Goal: Transaction & Acquisition: Purchase product/service

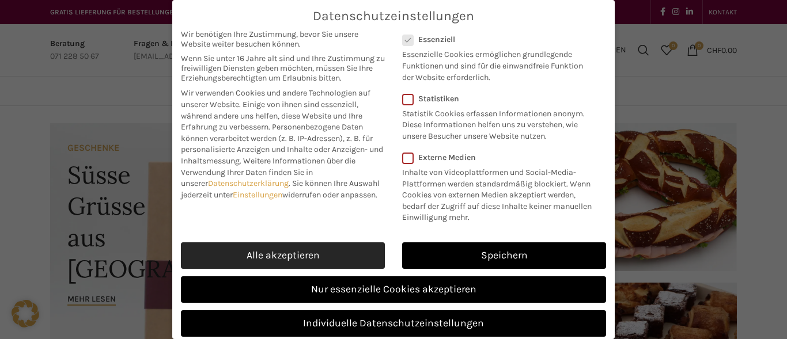
click at [324, 266] on link "Alle akzeptieren" at bounding box center [283, 256] width 204 height 27
checkbox input "true"
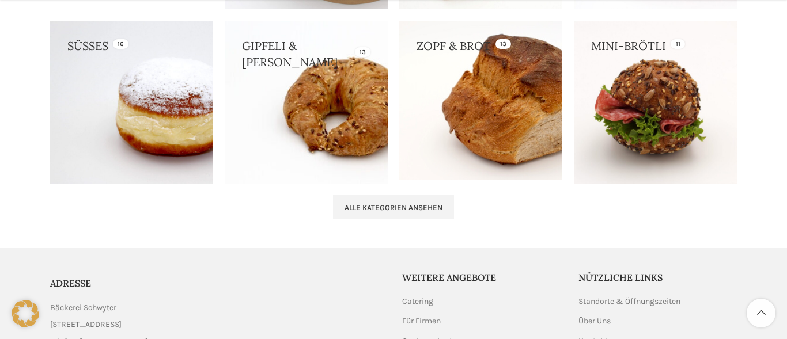
scroll to position [1351, 0]
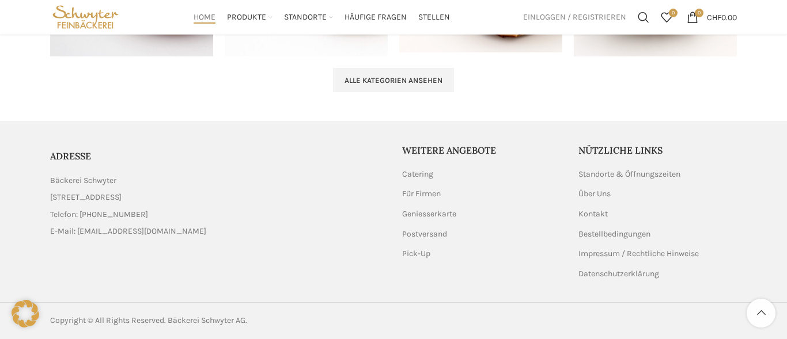
click at [546, 21] on span "Einloggen / Registrieren" at bounding box center [574, 17] width 103 height 8
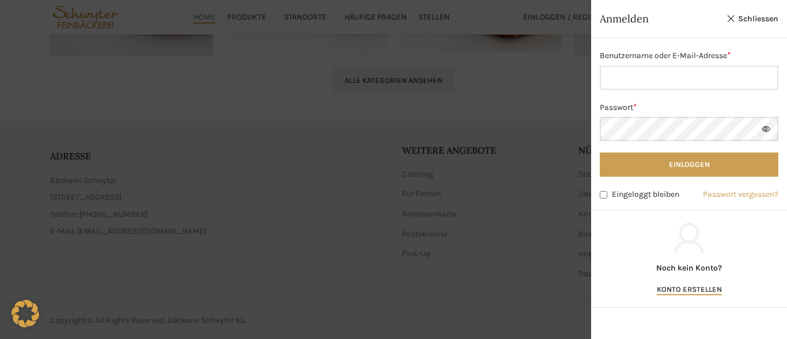
click at [417, 115] on div at bounding box center [393, 169] width 787 height 339
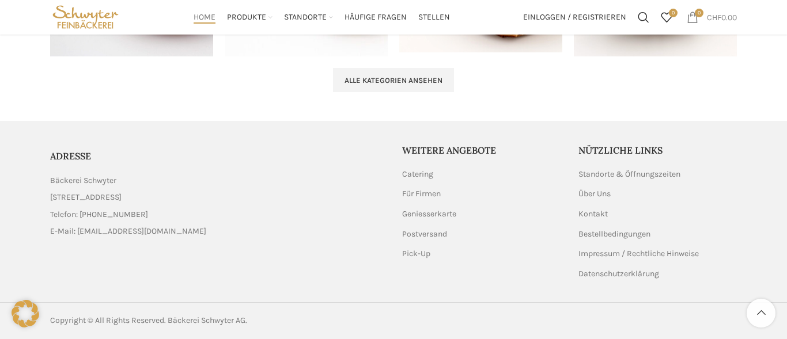
click at [730, 20] on bdi "CHF 0.00" at bounding box center [722, 17] width 30 height 10
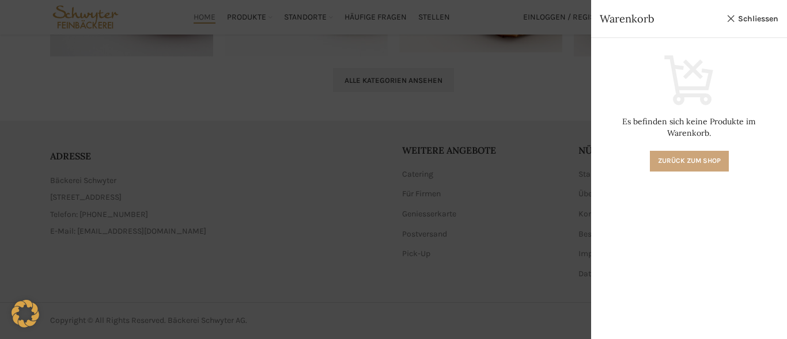
click at [698, 151] on link "Zurück zum Shop" at bounding box center [689, 161] width 79 height 21
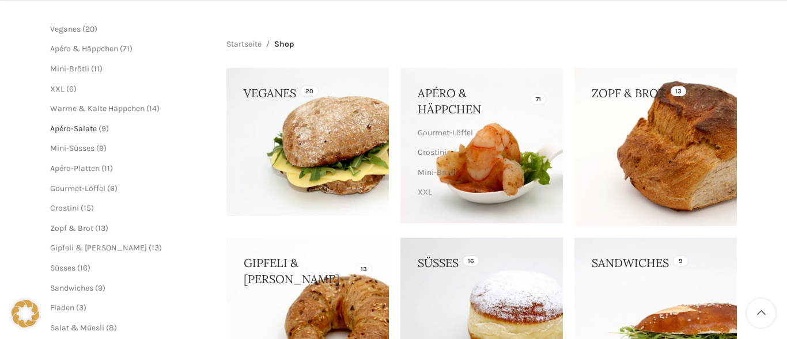
scroll to position [229, 0]
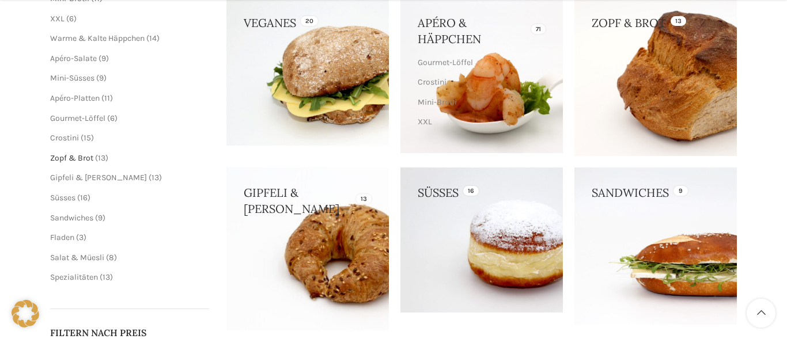
click at [67, 160] on span "Zopf & Brot" at bounding box center [71, 158] width 43 height 10
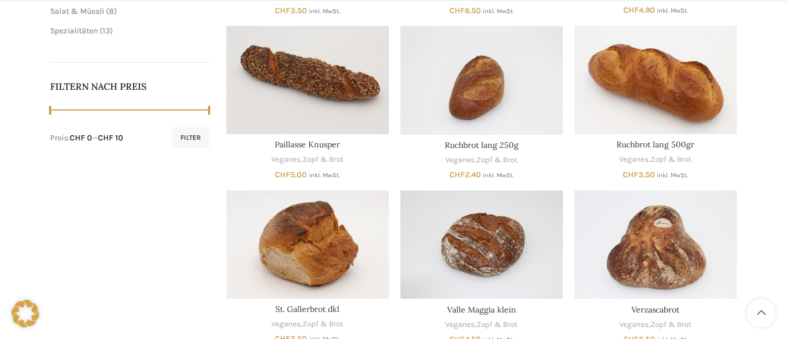
scroll to position [756, 0]
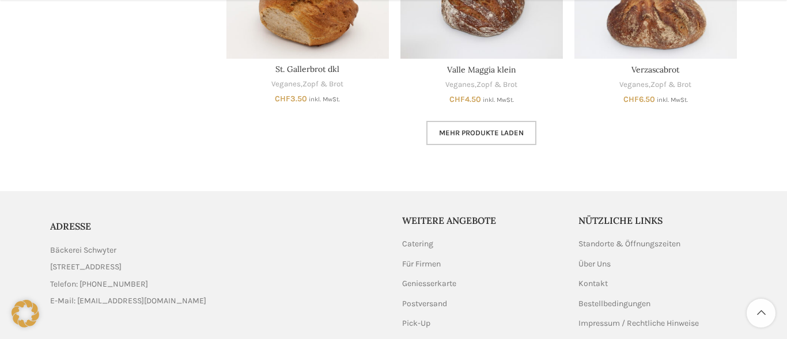
click at [445, 139] on link "Mehr Produkte laden" at bounding box center [481, 133] width 110 height 24
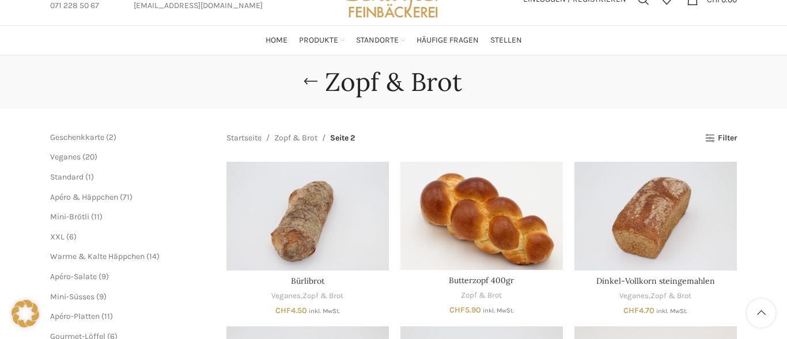
scroll to position [73, 0]
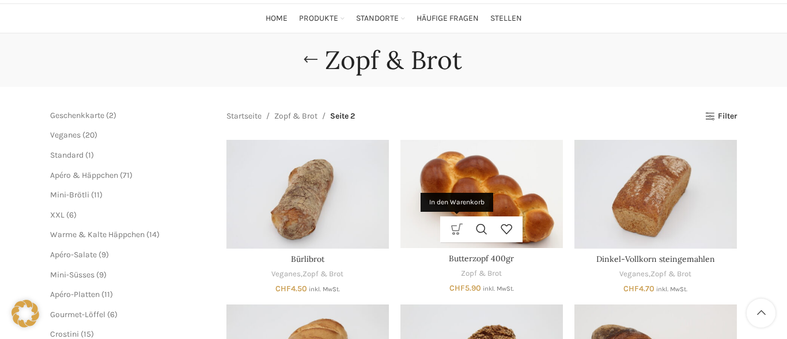
click at [459, 232] on link "In den Warenkorb" at bounding box center [456, 230] width 25 height 26
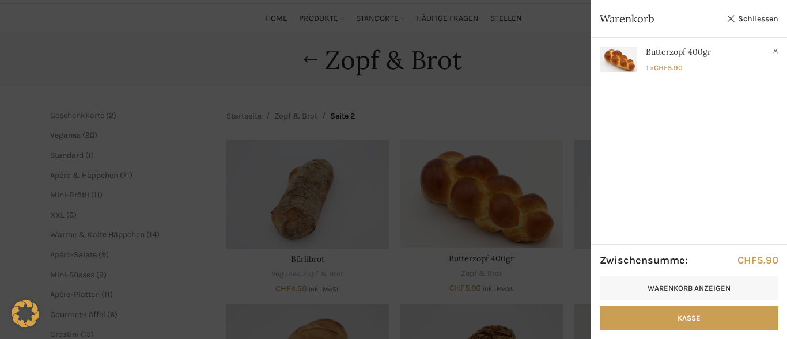
click at [183, 59] on div at bounding box center [393, 169] width 787 height 339
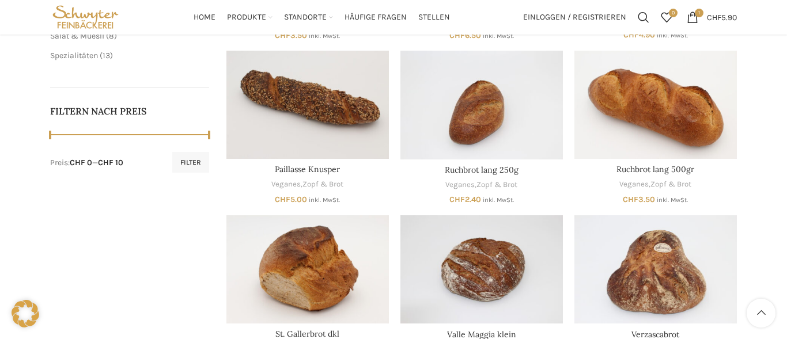
scroll to position [486, 0]
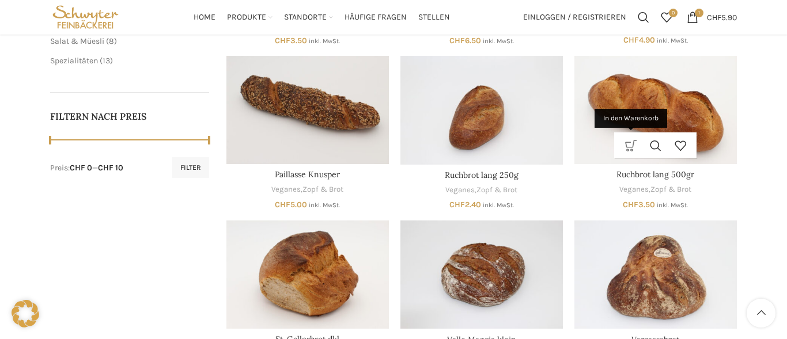
click at [633, 147] on link "In den Warenkorb" at bounding box center [630, 146] width 25 height 26
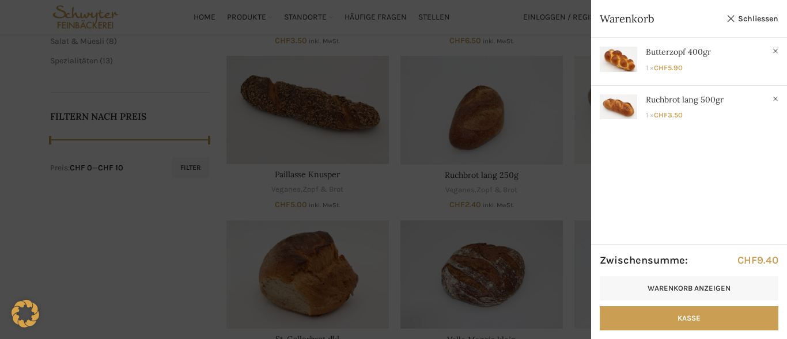
click at [508, 24] on div at bounding box center [393, 169] width 787 height 339
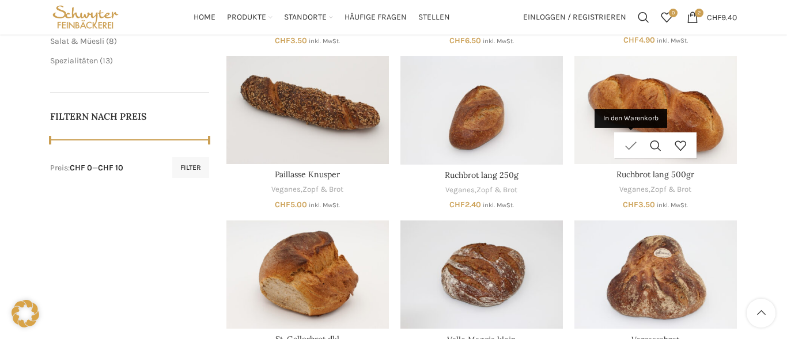
click at [634, 147] on link "In den Warenkorb" at bounding box center [630, 146] width 25 height 26
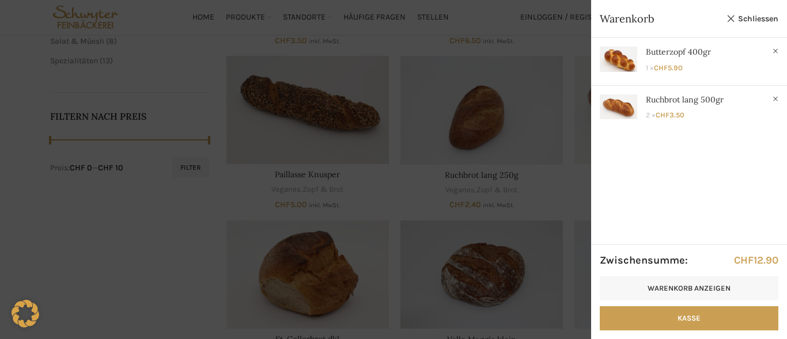
click at [567, 84] on div at bounding box center [393, 169] width 787 height 339
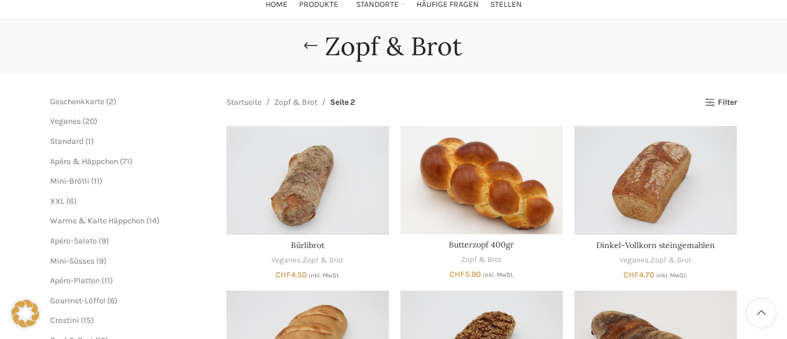
scroll to position [86, 0]
click at [80, 179] on span "Mini-Brötli" at bounding box center [69, 182] width 39 height 10
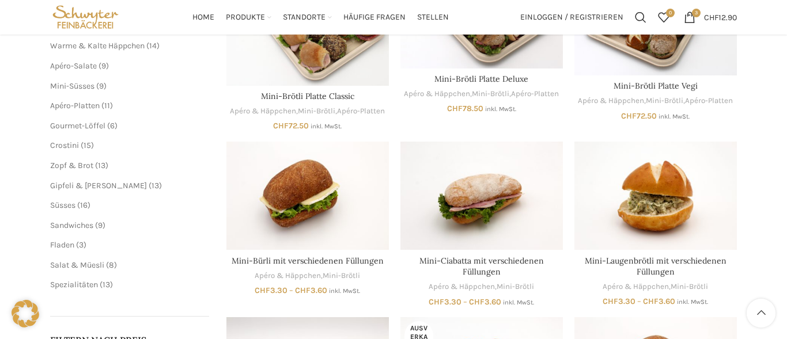
scroll to position [258, 0]
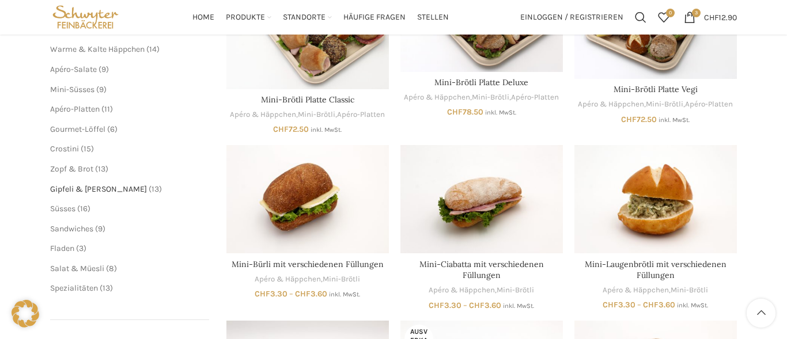
click at [88, 190] on span "Gipfeli & [PERSON_NAME]" at bounding box center [98, 189] width 97 height 10
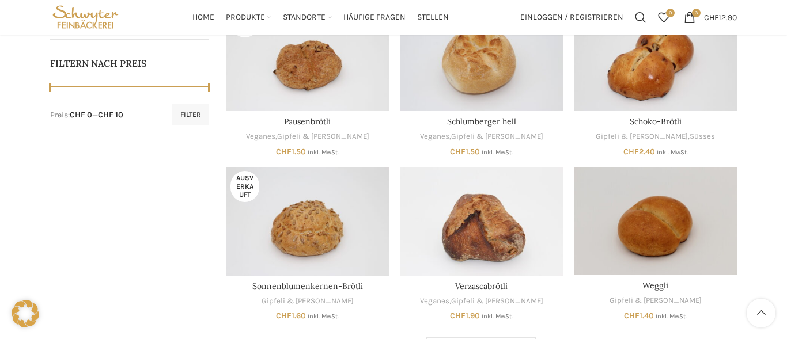
scroll to position [538, 0]
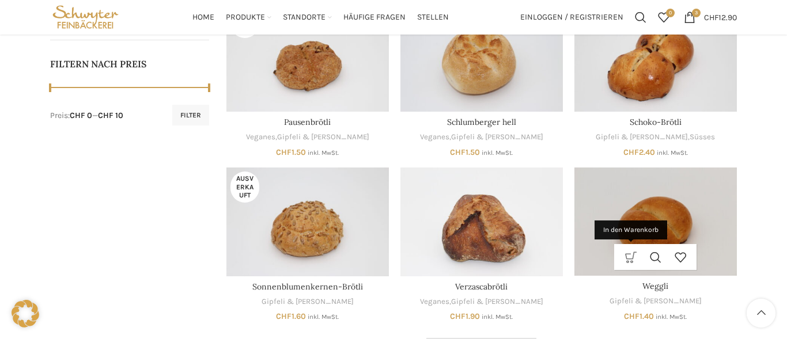
click at [631, 258] on link "In den Warenkorb" at bounding box center [630, 257] width 25 height 26
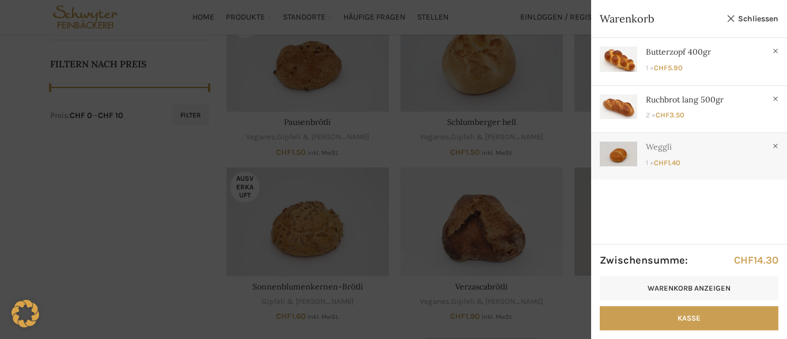
click at [677, 161] on link "Anzeigen" at bounding box center [689, 154] width 196 height 42
click at [535, 266] on div at bounding box center [393, 169] width 787 height 339
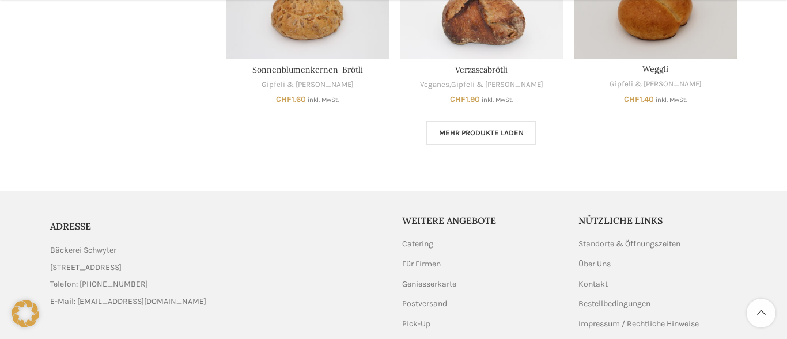
scroll to position [756, 0]
click at [472, 129] on span "Mehr Produkte laden" at bounding box center [481, 131] width 85 height 9
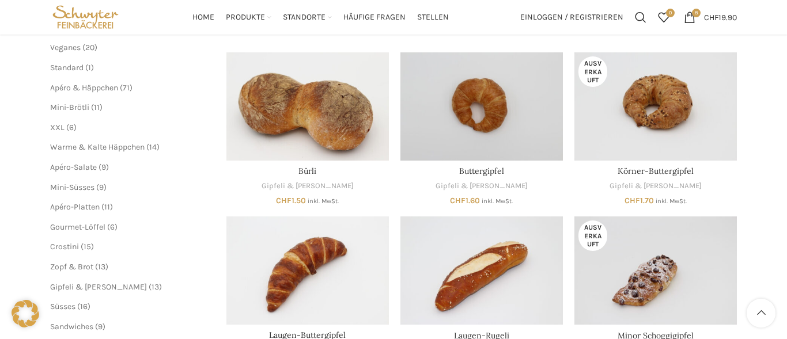
scroll to position [159, 0]
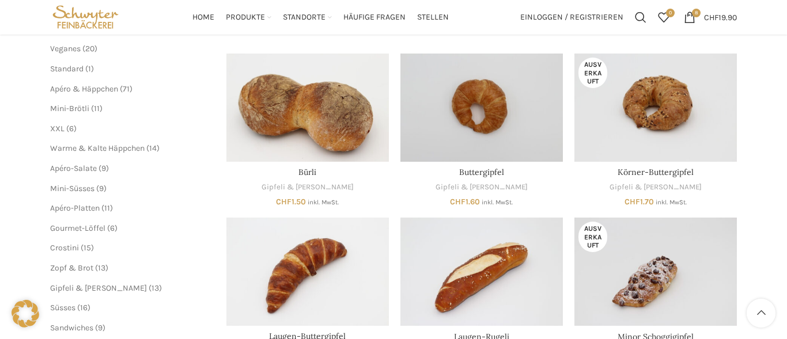
click at [71, 280] on ul "Geschenkkarte 2 2 Produkte Veganes 20 20 Produkte Standard 1 1 Produkt Apéro & …" at bounding box center [129, 209] width 159 height 370
click at [69, 273] on li "Zopf & Brot 13 13 Produkte" at bounding box center [129, 269] width 159 height 12
click at [69, 272] on span "Zopf & Brot" at bounding box center [71, 268] width 43 height 10
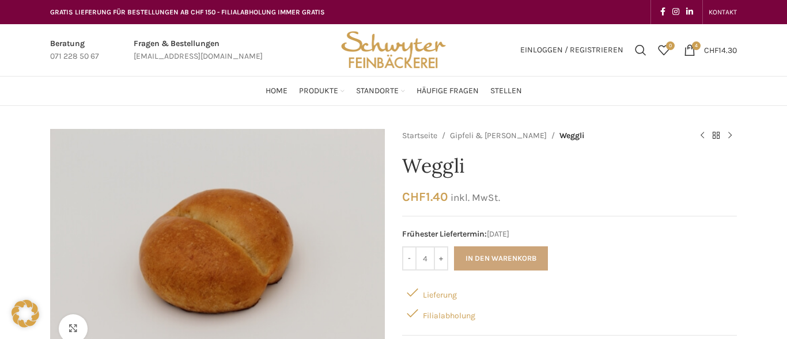
click at [497, 253] on button "In den Warenkorb" at bounding box center [501, 259] width 94 height 24
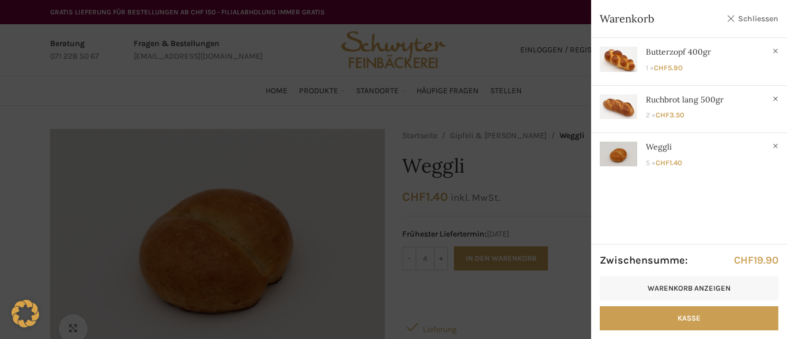
click at [745, 25] on link "Schliessen" at bounding box center [752, 19] width 52 height 14
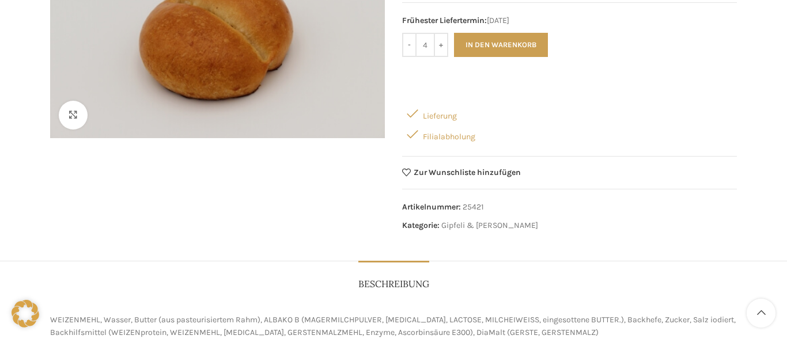
scroll to position [65, 0]
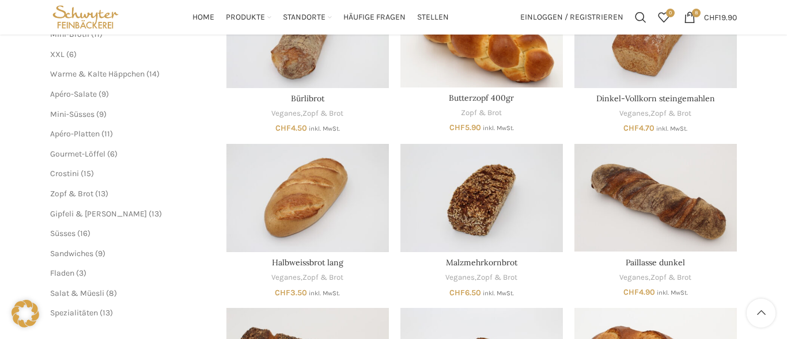
scroll to position [229, 0]
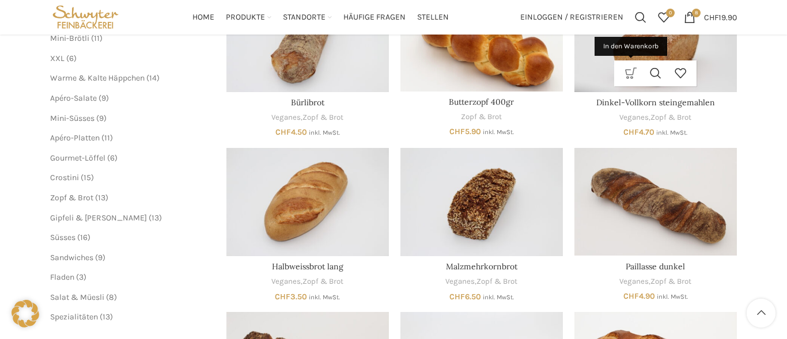
click at [634, 80] on link "In den Warenkorb" at bounding box center [630, 73] width 25 height 26
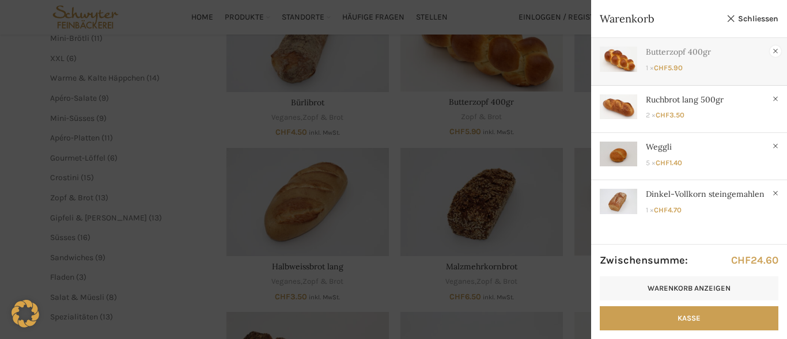
click at [777, 51] on link "×" at bounding box center [776, 52] width 12 height 12
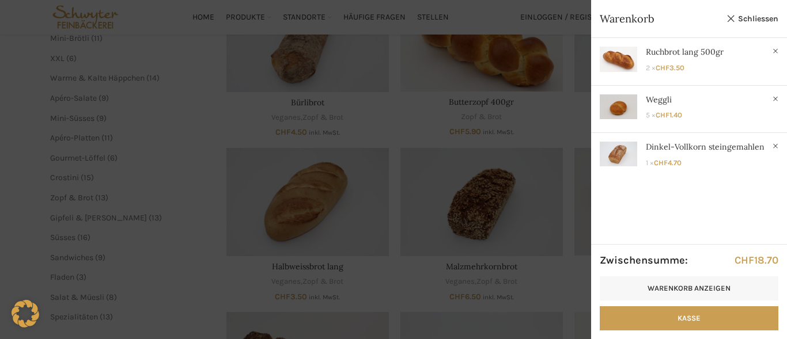
click at [379, 182] on div at bounding box center [393, 169] width 787 height 339
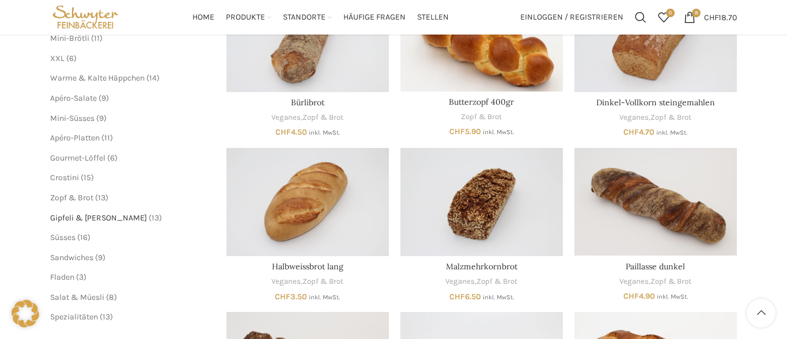
click at [73, 218] on span "Gipfeli & [PERSON_NAME]" at bounding box center [98, 218] width 97 height 10
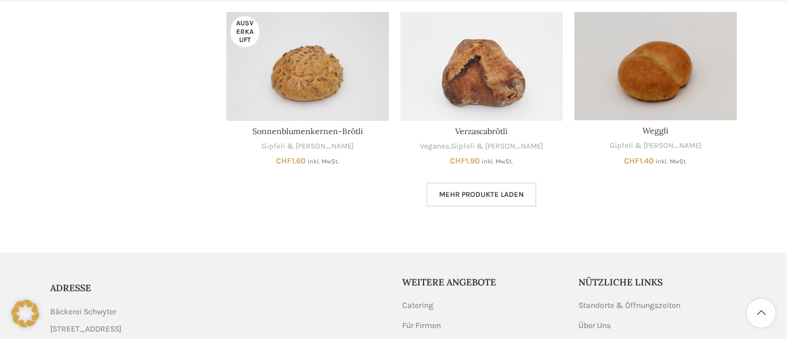
scroll to position [775, 0]
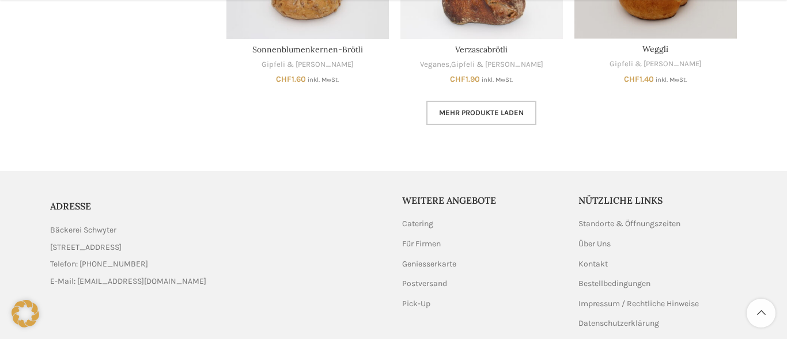
click at [514, 109] on span "Mehr Produkte laden" at bounding box center [481, 112] width 85 height 9
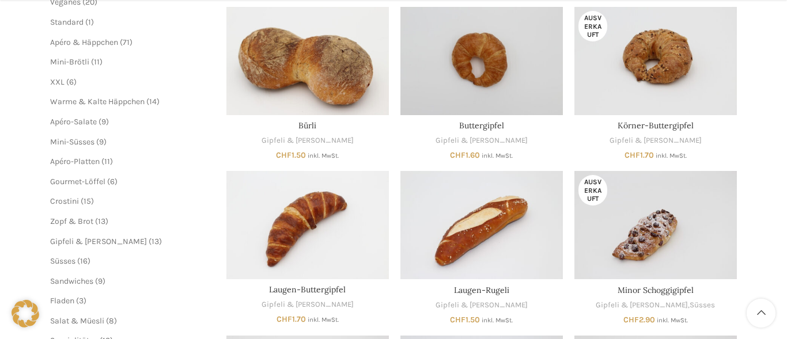
scroll to position [213, 0]
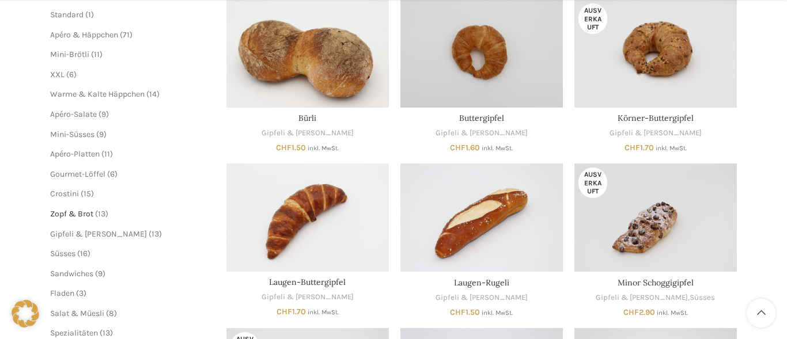
click at [77, 217] on span "Zopf & Brot" at bounding box center [71, 214] width 43 height 10
click at [78, 237] on span "Gipfeli & [PERSON_NAME]" at bounding box center [98, 234] width 97 height 10
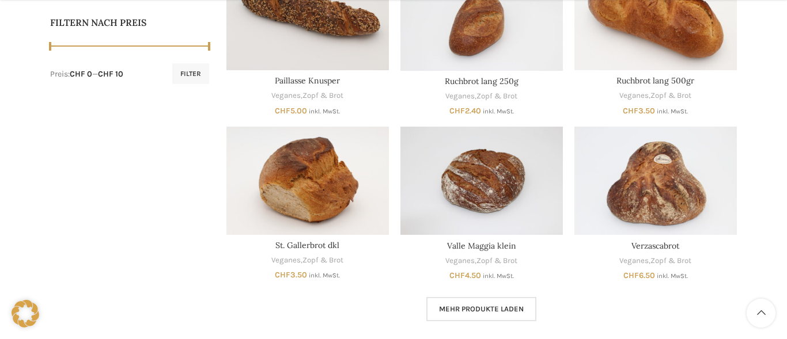
scroll to position [622, 0]
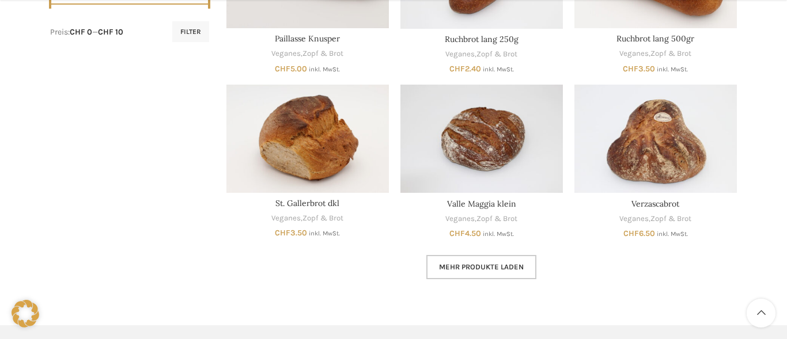
click at [445, 278] on link "Mehr Produkte laden" at bounding box center [481, 267] width 110 height 24
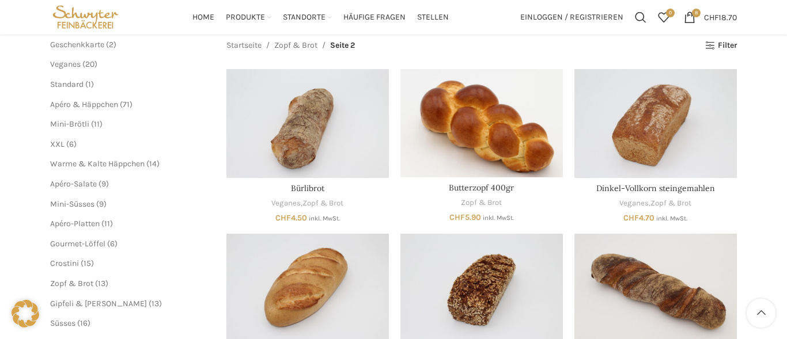
scroll to position [126, 0]
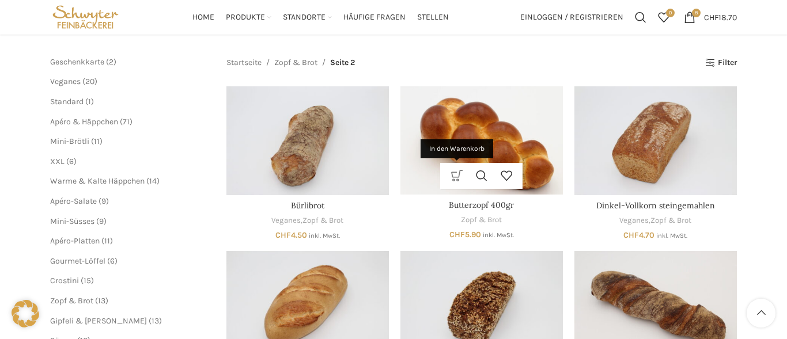
click at [459, 180] on link "In den Warenkorb" at bounding box center [456, 176] width 25 height 26
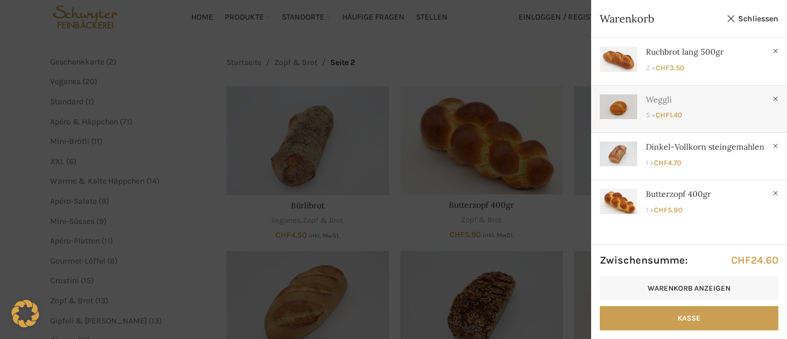
click at [677, 123] on link "Anzeigen" at bounding box center [689, 107] width 196 height 42
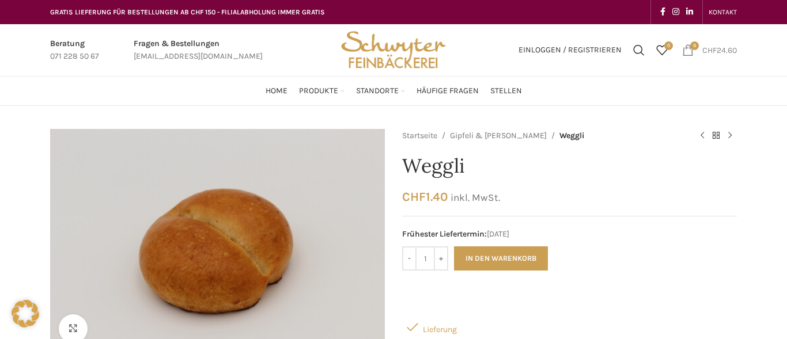
click at [688, 53] on span "9 items" at bounding box center [688, 50] width 12 height 12
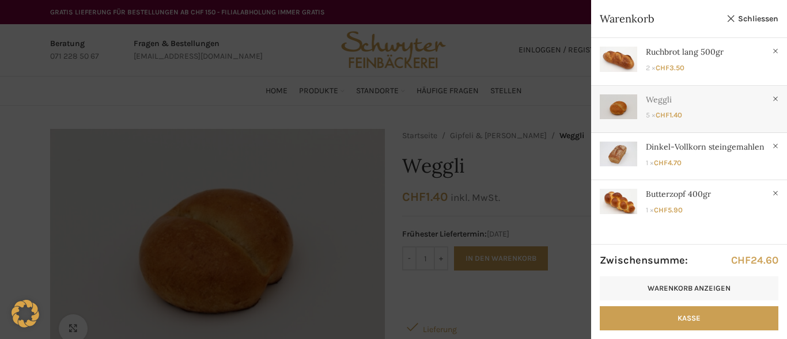
click at [726, 113] on link "Anzeigen" at bounding box center [689, 107] width 196 height 42
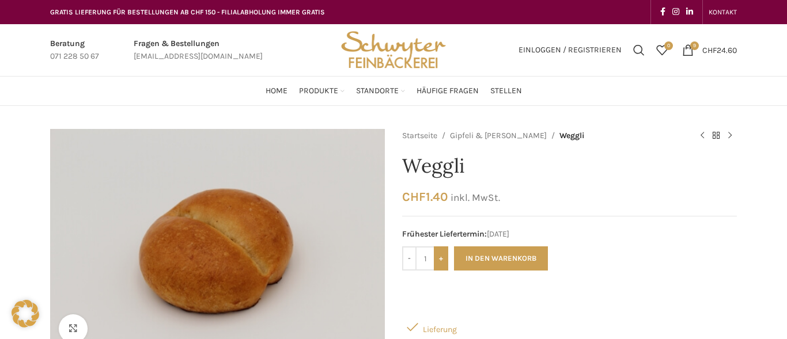
click at [446, 262] on input "+" at bounding box center [441, 259] width 14 height 24
click at [408, 262] on input "-" at bounding box center [409, 259] width 14 height 24
click at [538, 259] on button "In den Warenkorb" at bounding box center [501, 259] width 94 height 24
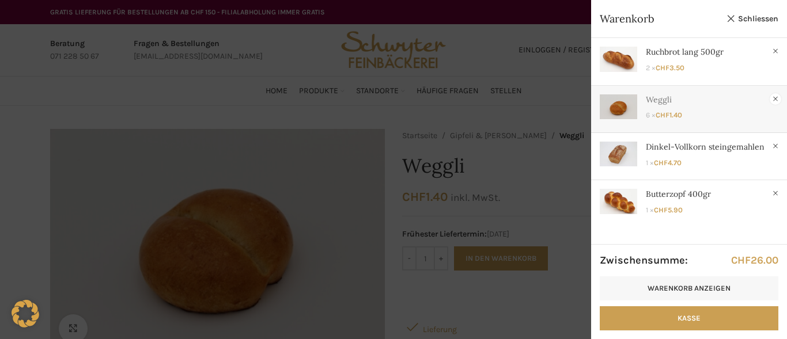
click at [775, 101] on link "×" at bounding box center [776, 99] width 12 height 12
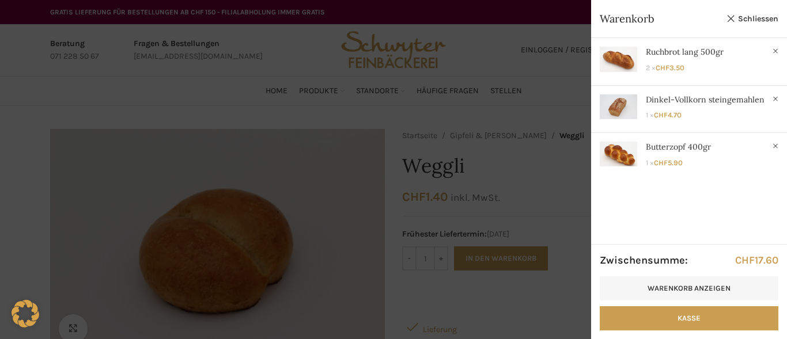
click at [441, 263] on div at bounding box center [393, 169] width 787 height 339
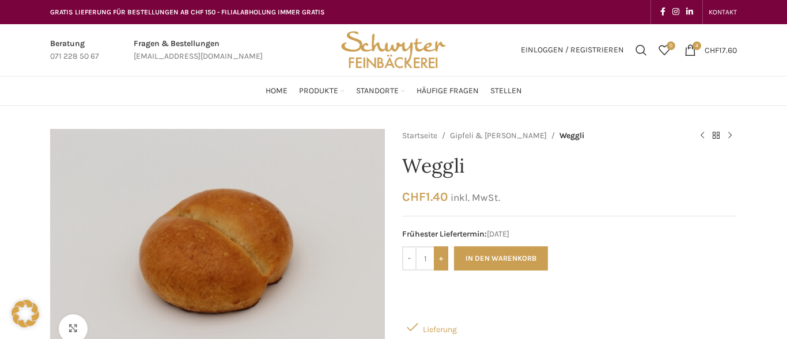
click at [440, 264] on input "+" at bounding box center [441, 259] width 14 height 24
type input "4"
click at [487, 259] on button "In den Warenkorb" at bounding box center [501, 259] width 94 height 24
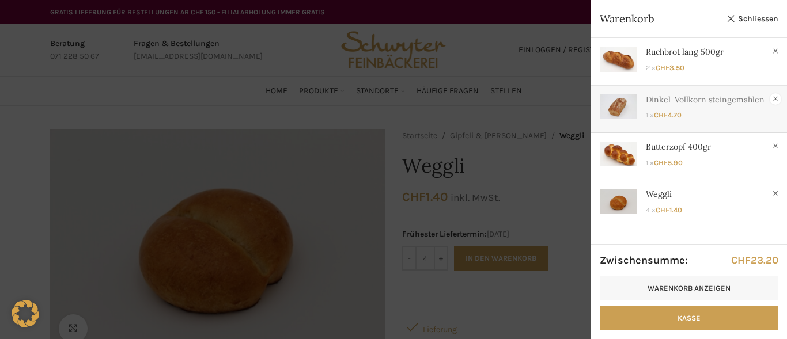
click at [777, 97] on link "×" at bounding box center [776, 99] width 12 height 12
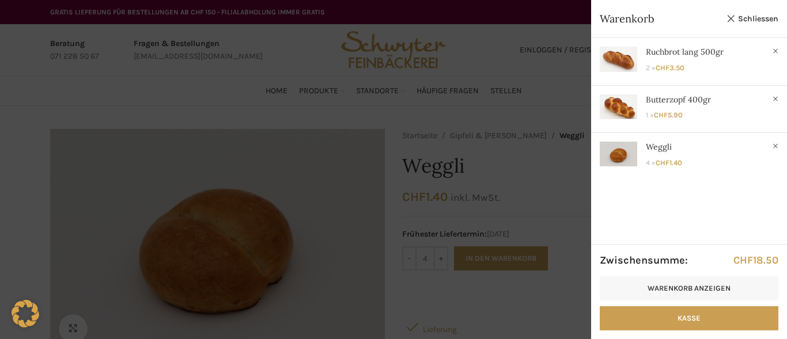
click at [347, 198] on div at bounding box center [393, 169] width 787 height 339
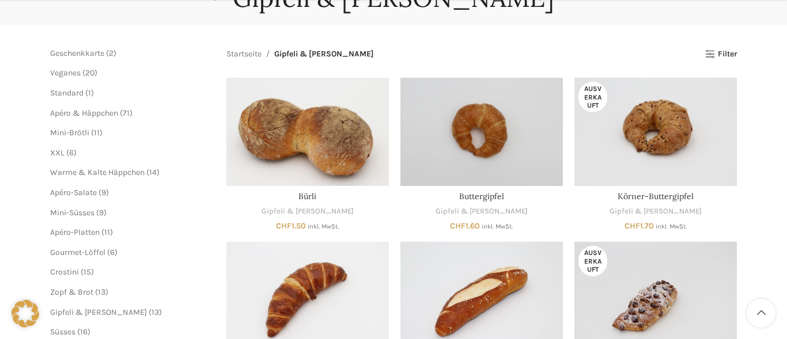
scroll to position [164, 0]
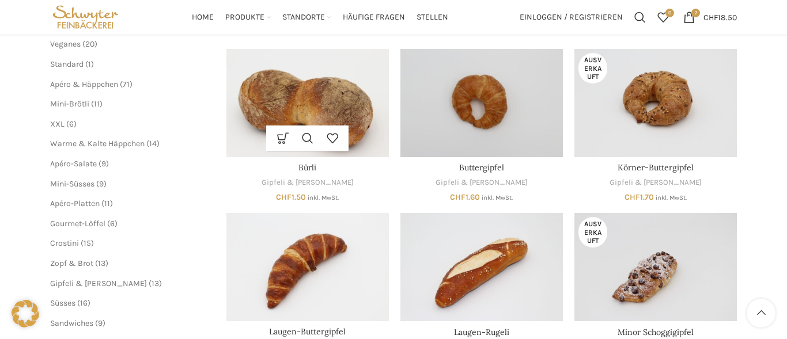
click at [313, 189] on div "In den Warenkorb Schnellansicht Zur Wunschliste hinzufügen Bürli [PERSON_NAME] …" at bounding box center [307, 125] width 162 height 153
click at [281, 131] on link "In den Warenkorb" at bounding box center [282, 139] width 25 height 26
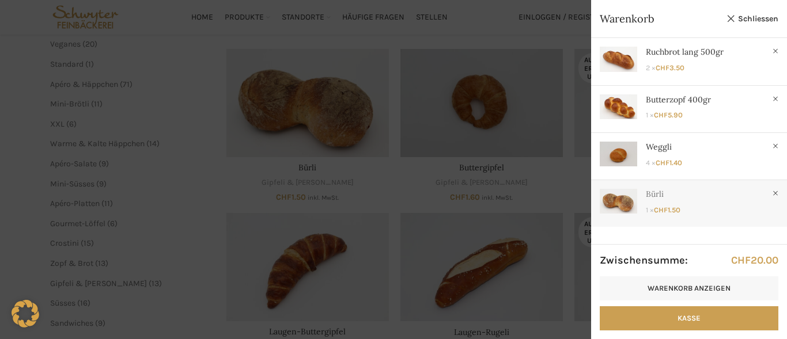
click at [655, 210] on link "Anzeigen" at bounding box center [689, 201] width 196 height 42
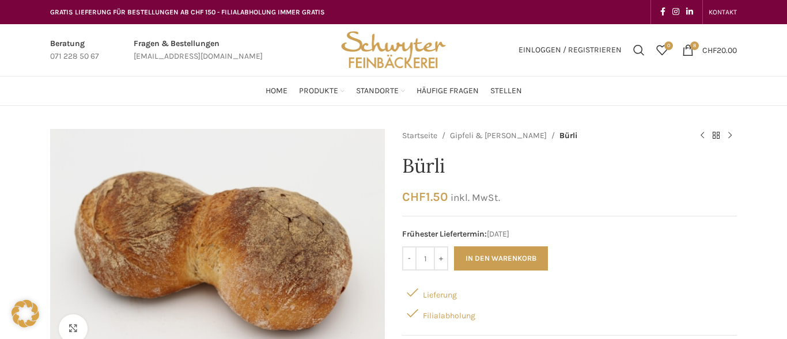
click at [445, 259] on input "+" at bounding box center [441, 259] width 14 height 24
type input "2"
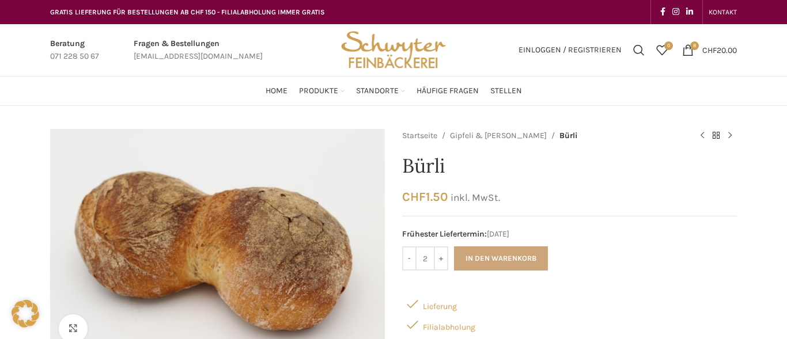
click at [512, 261] on button "In den Warenkorb" at bounding box center [501, 259] width 94 height 24
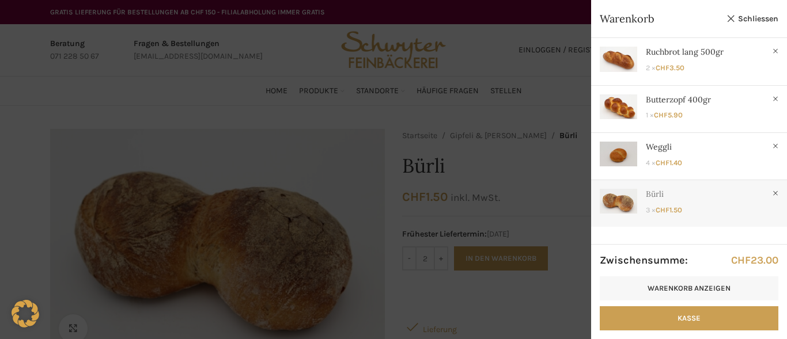
click at [769, 190] on link "Anzeigen" at bounding box center [689, 201] width 196 height 42
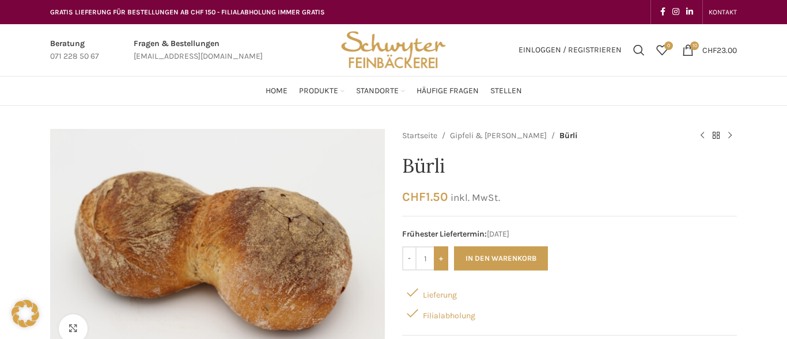
click at [446, 260] on input "+" at bounding box center [441, 259] width 14 height 24
type input "2"
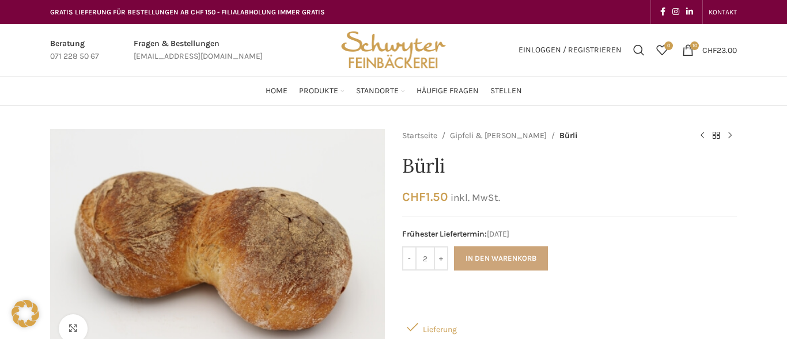
click at [502, 255] on button "In den Warenkorb" at bounding box center [501, 259] width 94 height 24
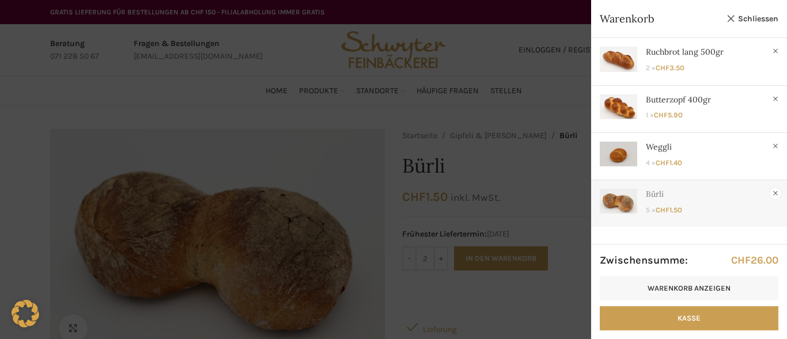
click at [775, 194] on link "×" at bounding box center [776, 194] width 12 height 12
click at [357, 158] on div at bounding box center [393, 169] width 787 height 339
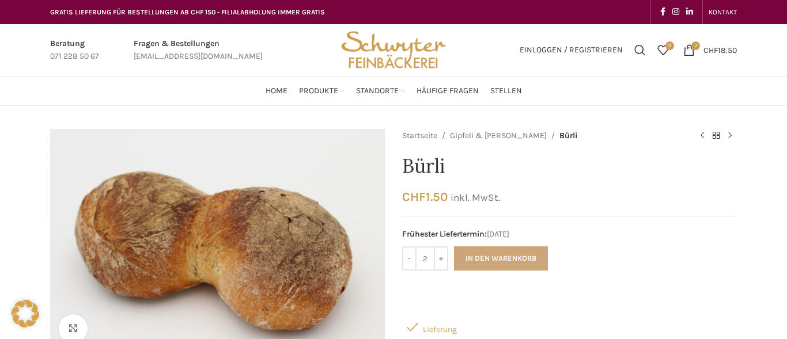
click at [487, 262] on button "In den Warenkorb" at bounding box center [501, 259] width 94 height 24
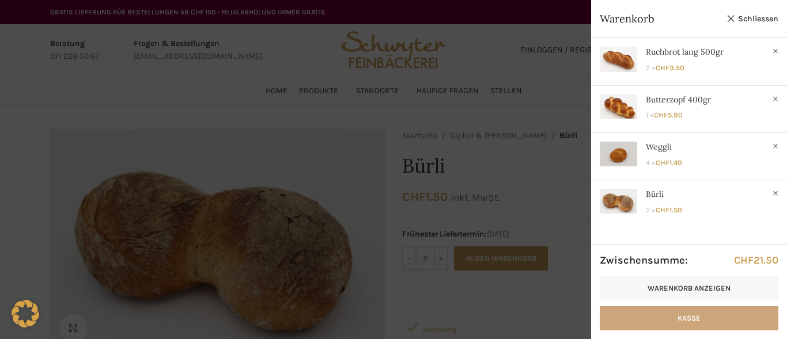
click at [711, 321] on link "Kasse" at bounding box center [689, 318] width 179 height 24
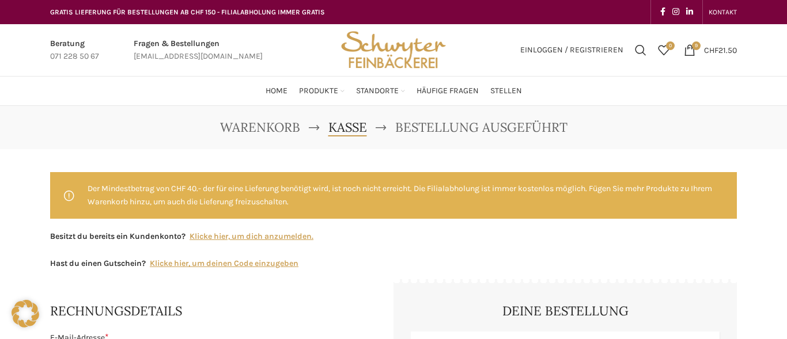
select select "SG"
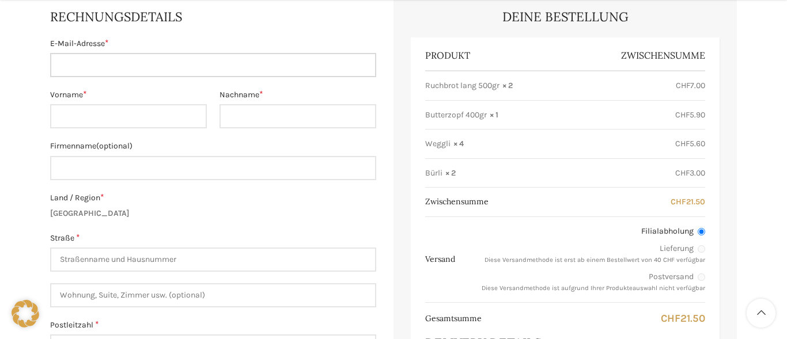
scroll to position [294, 0]
type input "[EMAIL_ADDRESS][DOMAIN_NAME]"
type input "[PERSON_NAME]"
type input "Delarue"
type input "[STREET_ADDRESS]"
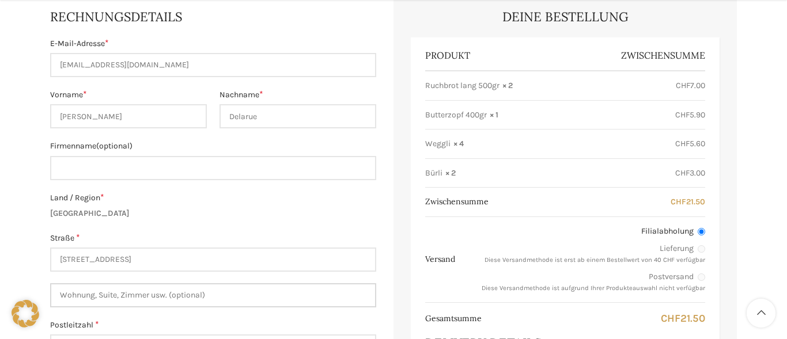
type input "36"
type input "St. Gallen"
type input "+41787538998"
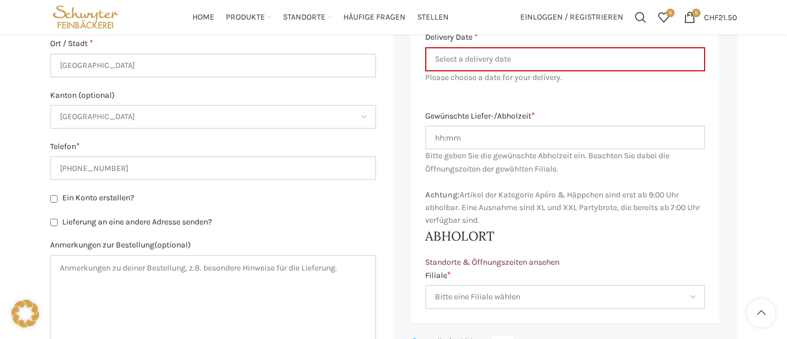
scroll to position [622, 0]
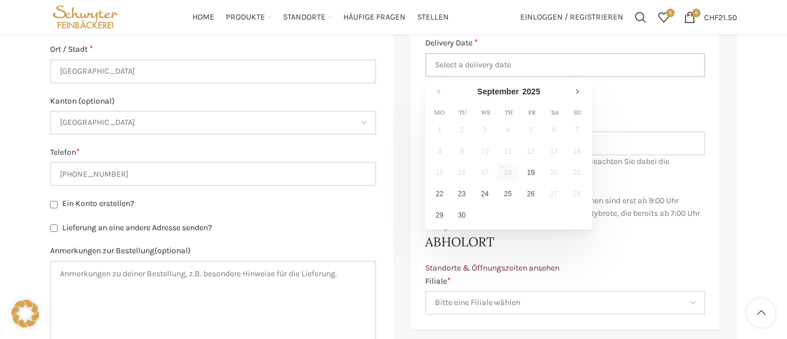
click at [494, 63] on input "Delivery Date *" at bounding box center [565, 65] width 280 height 24
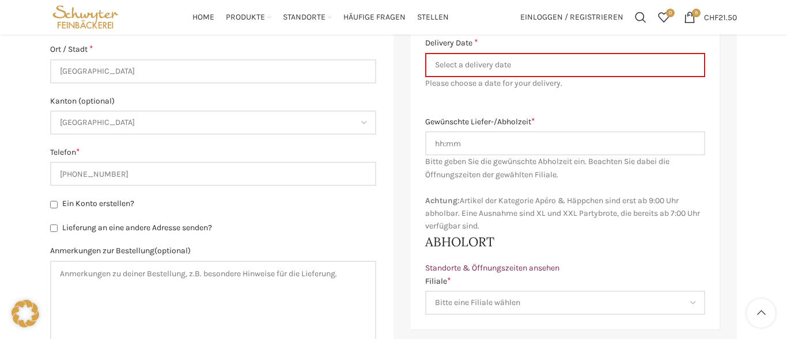
click at [341, 214] on div "Rechnungsdetails E-Mail-Adresse * andreadelarue03@gmail.com Vorname * Andrea Na…" at bounding box center [213, 23] width 326 height 718
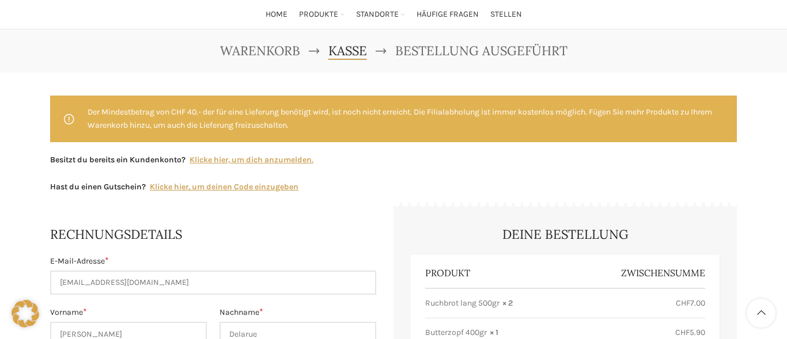
scroll to position [0, 0]
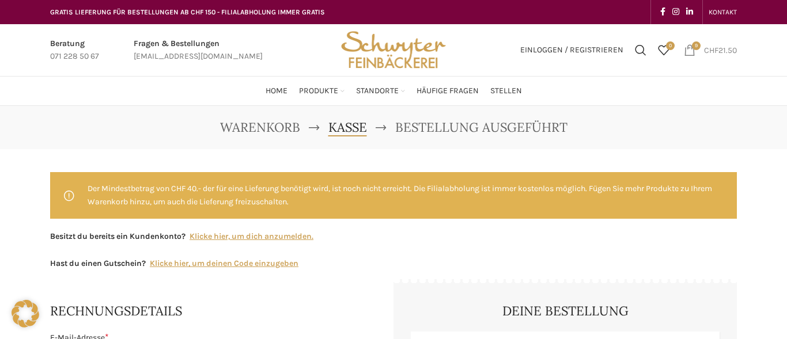
click at [717, 52] on bdi "CHF 21.50" at bounding box center [720, 50] width 33 height 10
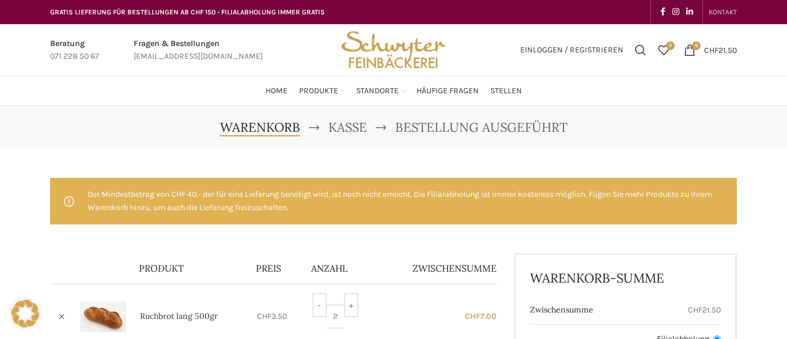
click at [722, 17] on link "KONTAKT" at bounding box center [723, 12] width 28 height 23
